Goal: Task Accomplishment & Management: Manage account settings

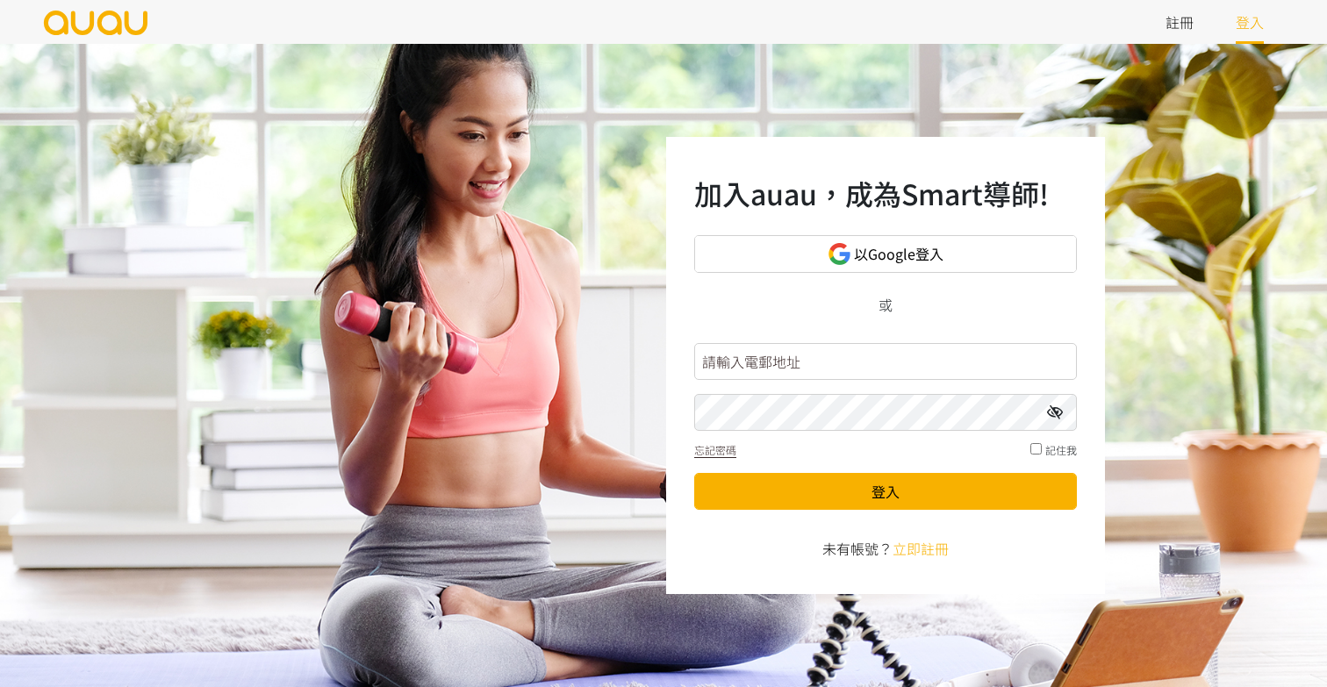
type input "日"
type input "inspirehk@outlook.com"
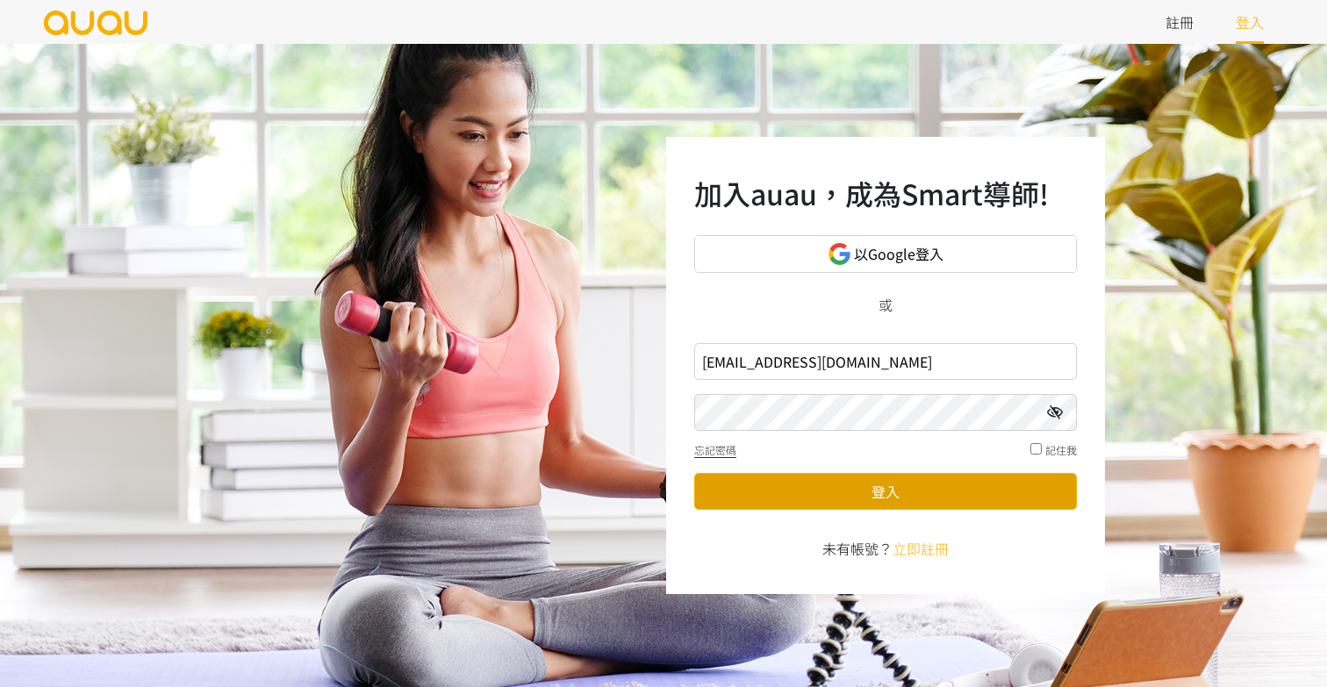
click at [814, 492] on button "登入" at bounding box center [885, 491] width 383 height 37
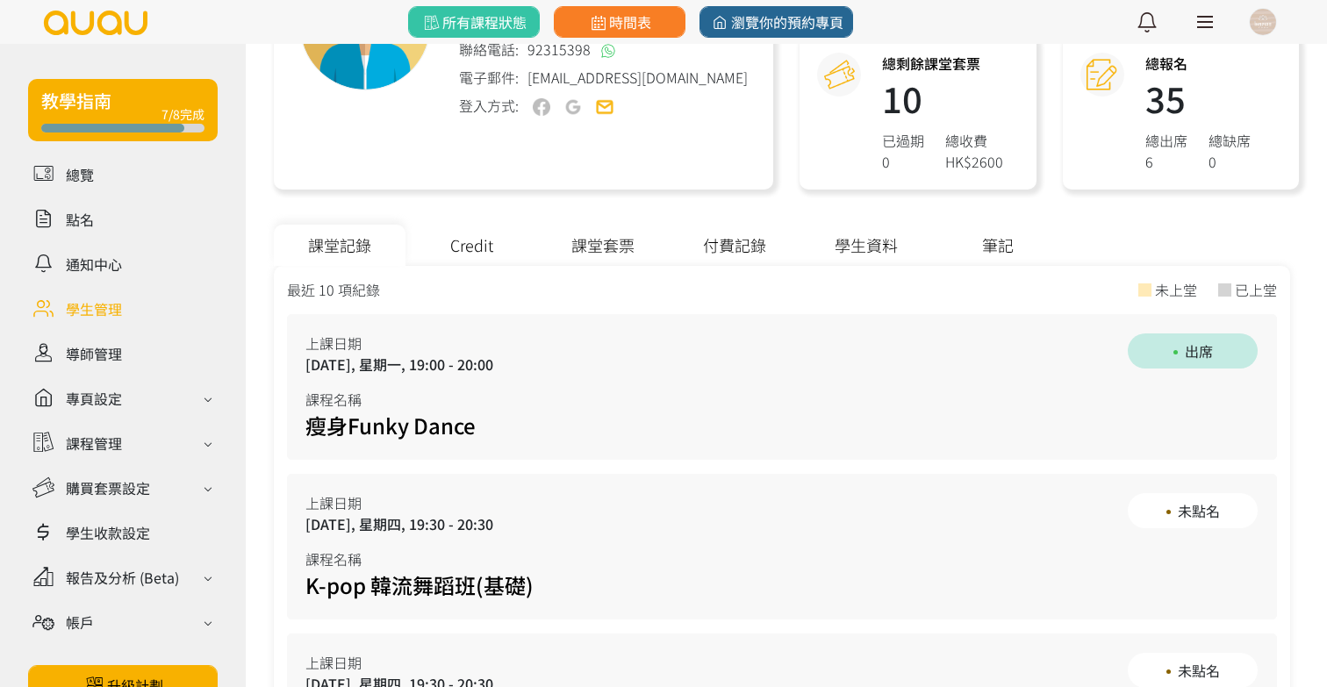
scroll to position [278, 0]
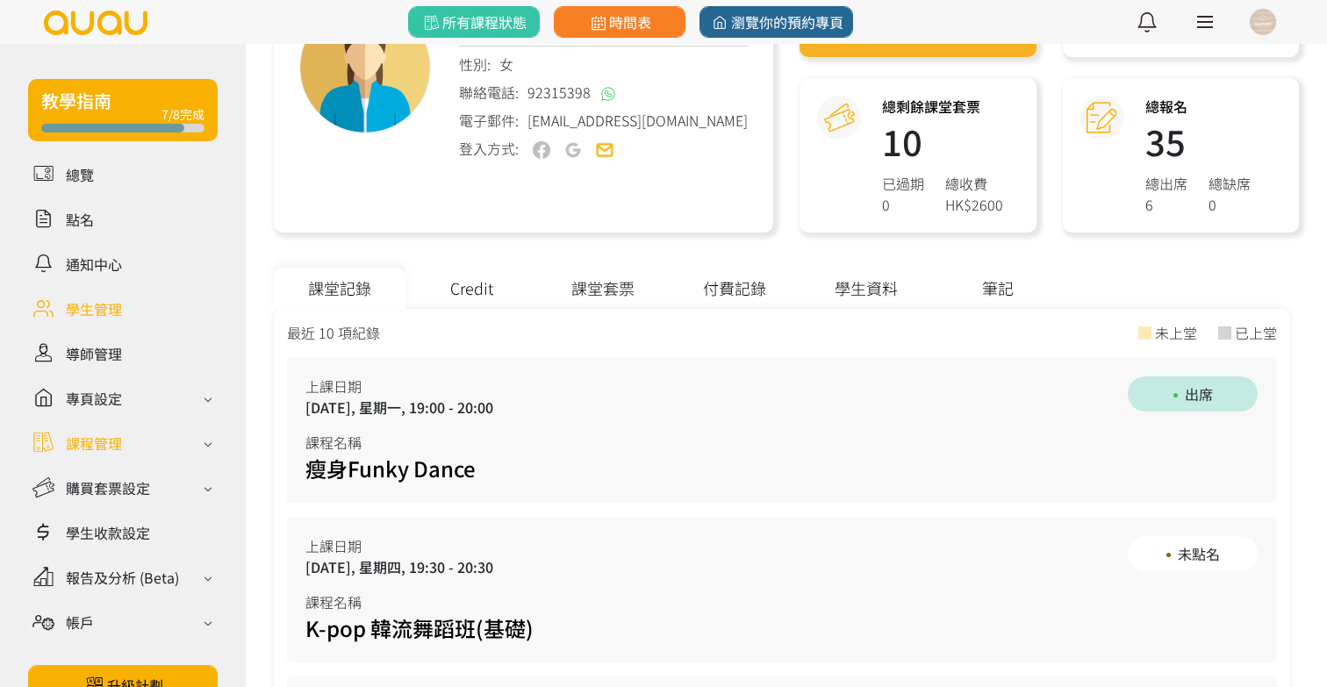
click at [101, 439] on div "課程管理" at bounding box center [94, 443] width 56 height 21
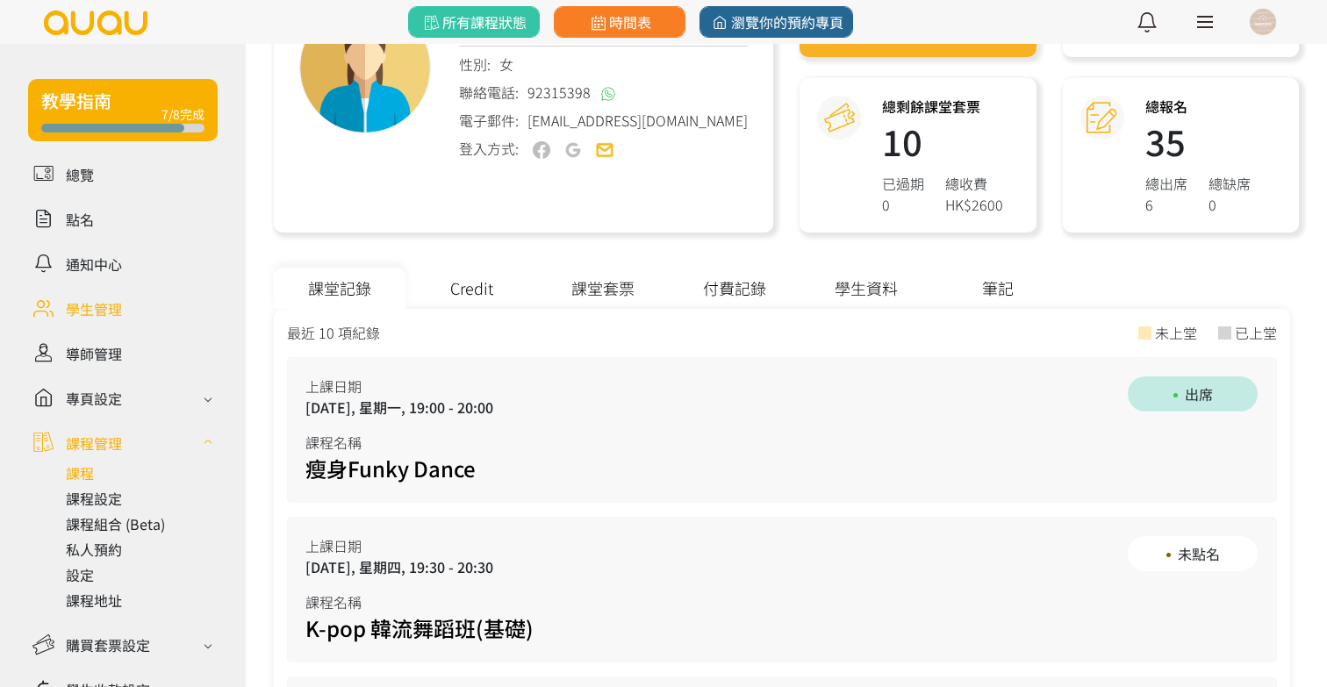
click at [79, 481] on link at bounding box center [142, 473] width 152 height 21
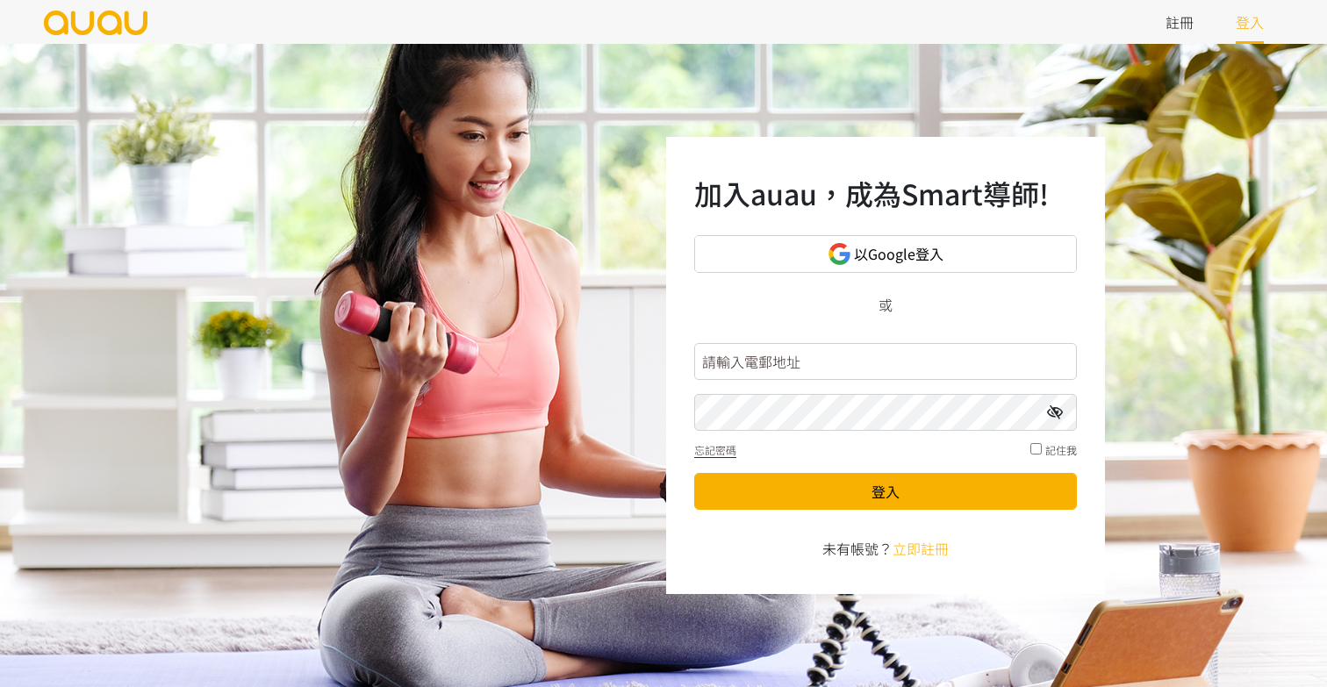
type input "日"
type input "a"
type input "inspirehk@outlook.com"
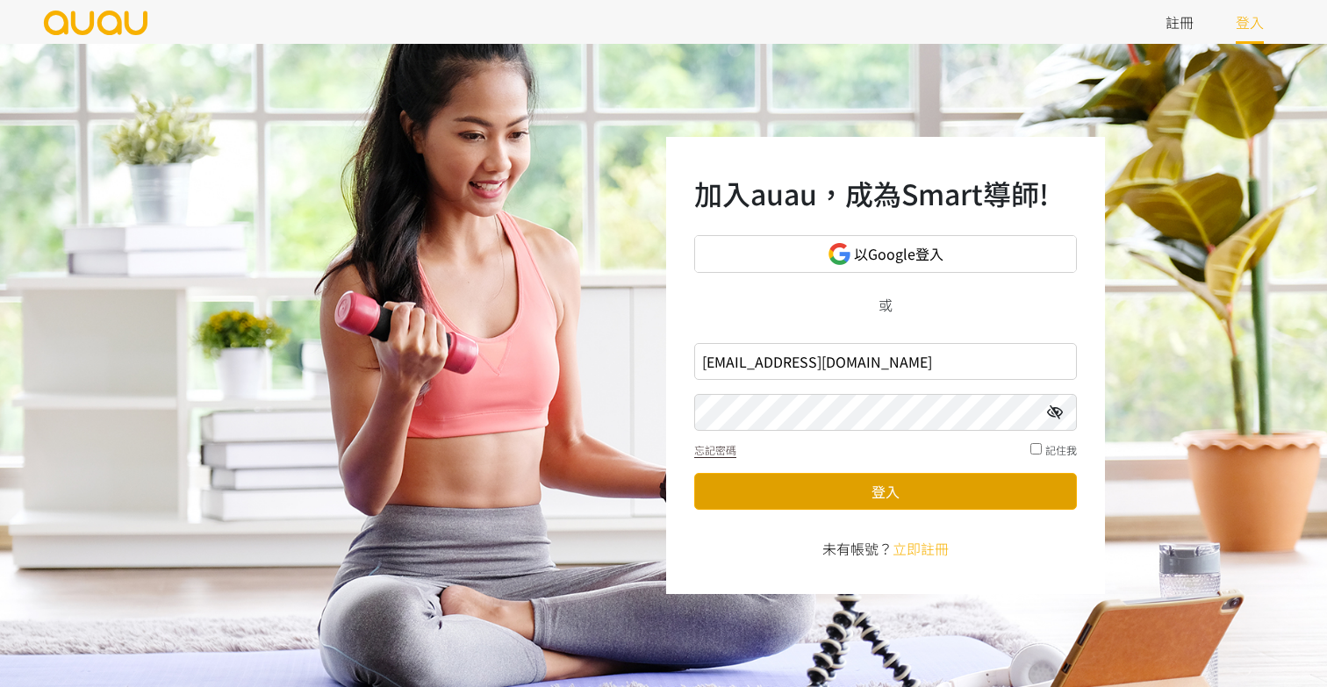
click at [887, 495] on button "登入" at bounding box center [885, 491] width 383 height 37
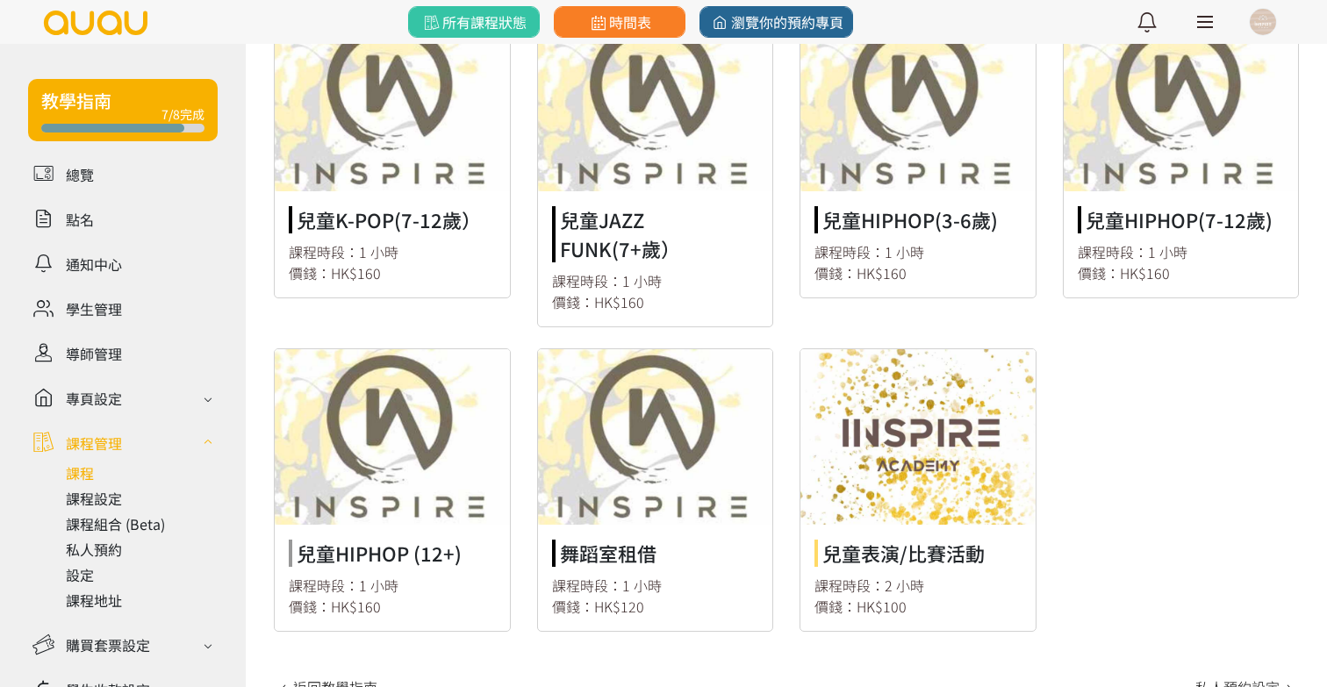
scroll to position [4817, 0]
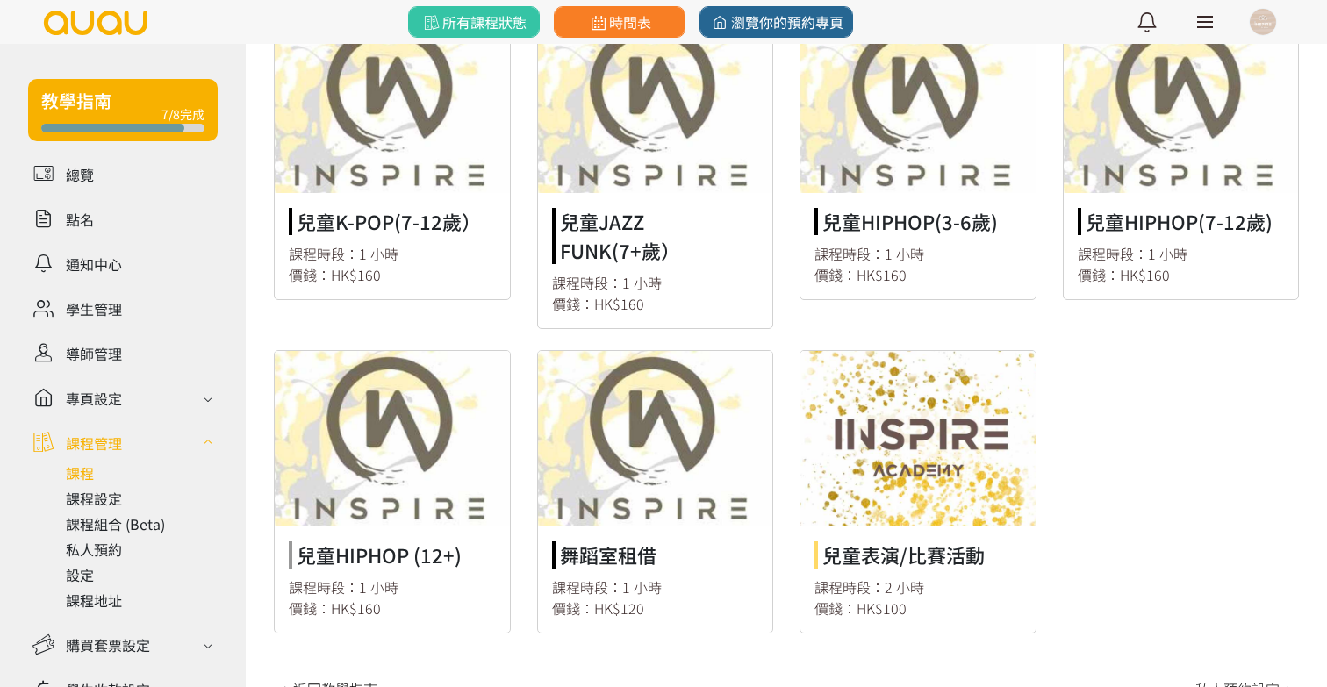
click at [858, 377] on link at bounding box center [918, 492] width 235 height 282
